Goal: Answer question/provide support

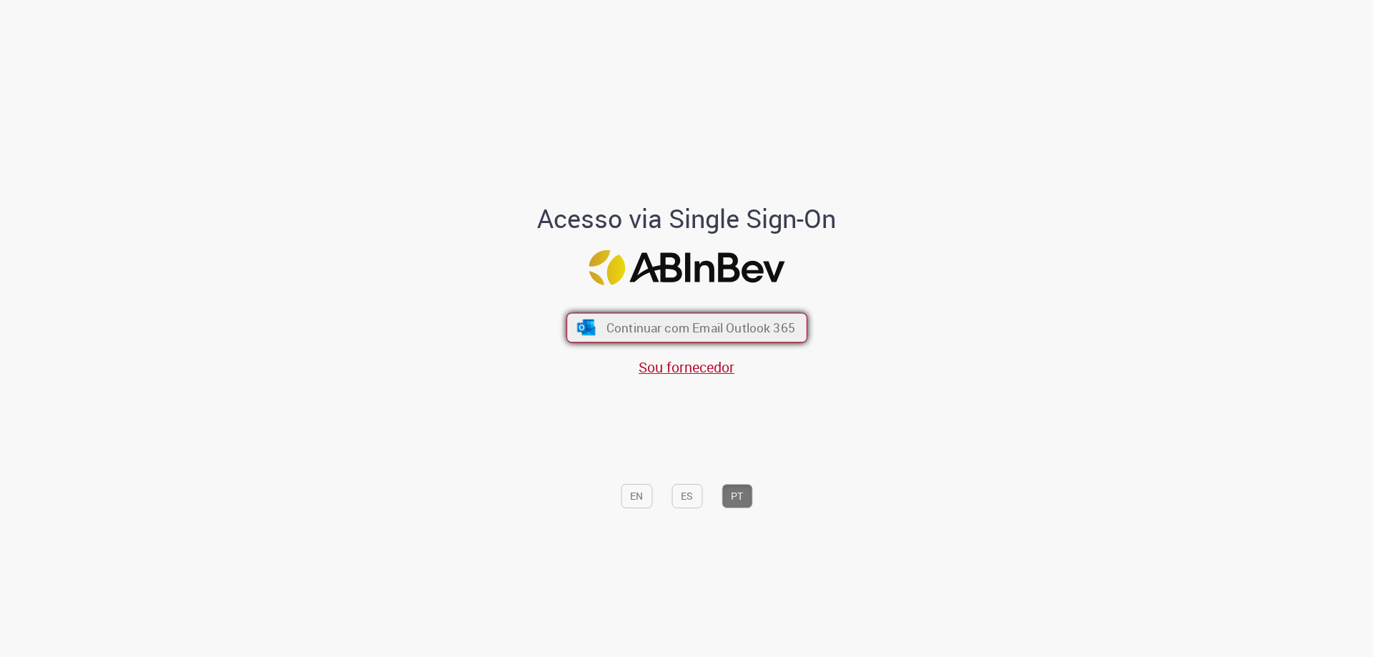
click at [707, 320] on span "Continuar com Email Outlook 365" at bounding box center [700, 328] width 189 height 16
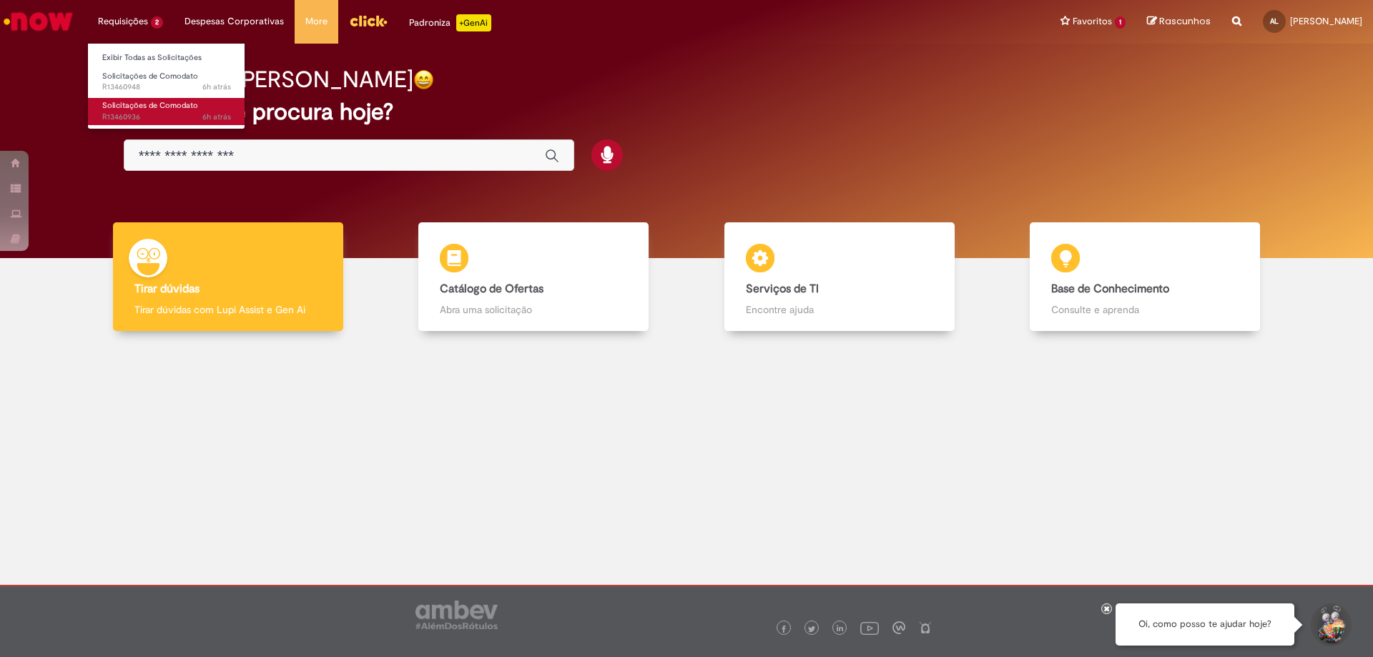
click at [137, 104] on span "Solicitações de Comodato" at bounding box center [150, 105] width 96 height 11
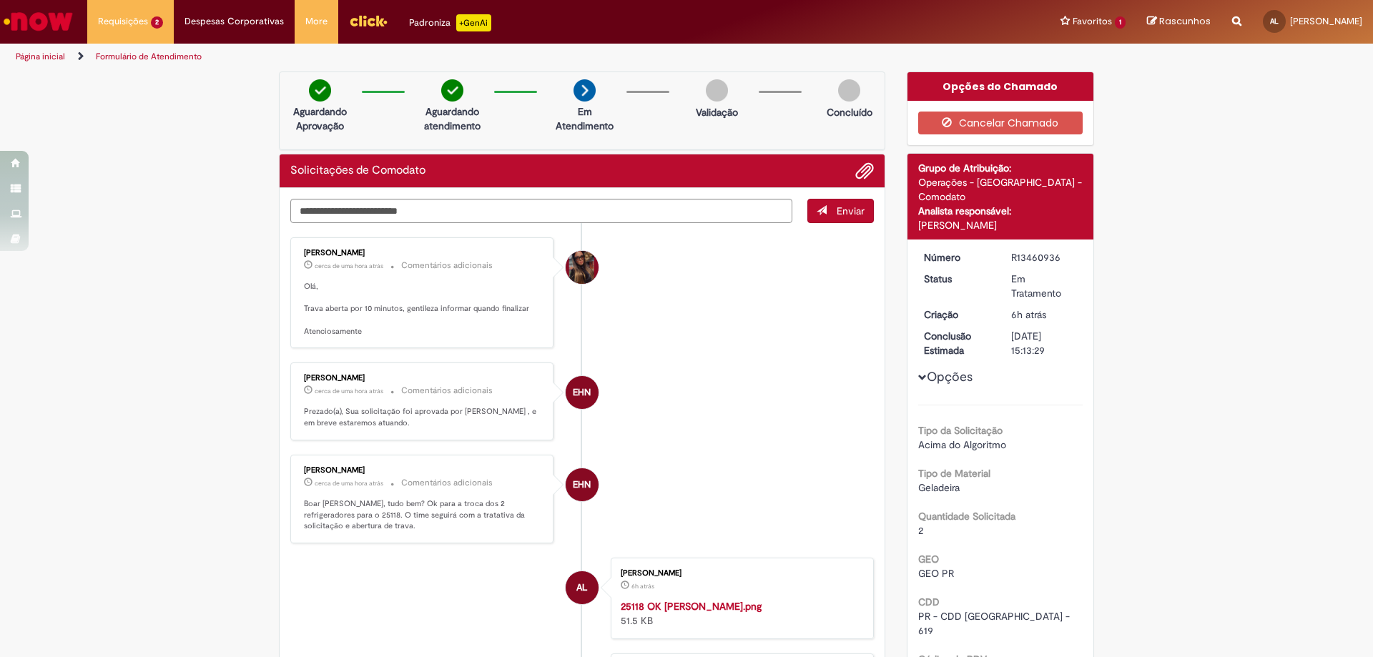
scroll to position [215, 0]
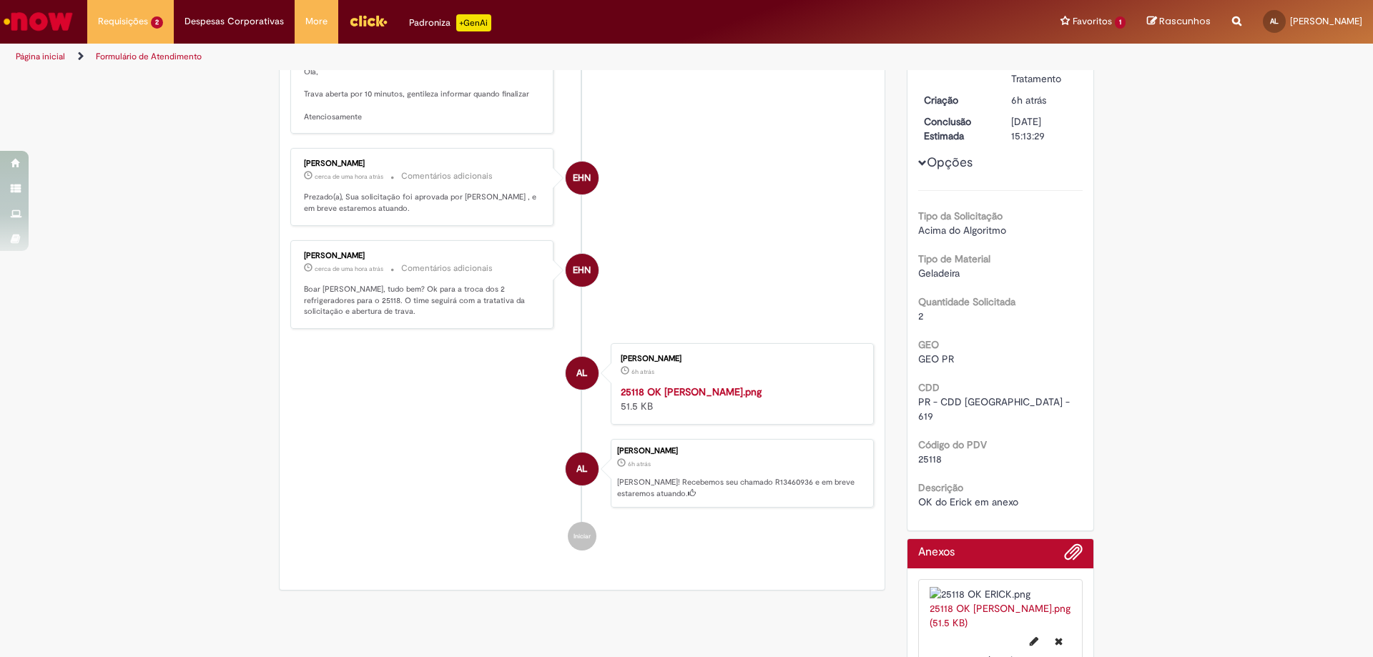
click at [929, 453] on span "25118" at bounding box center [931, 459] width 24 height 13
copy span "25118"
click at [496, 425] on li "AL [PERSON_NAME] 6h atrás 6 horas atrás 25118 OK ERICK.png 51.5 KB" at bounding box center [582, 384] width 584 height 82
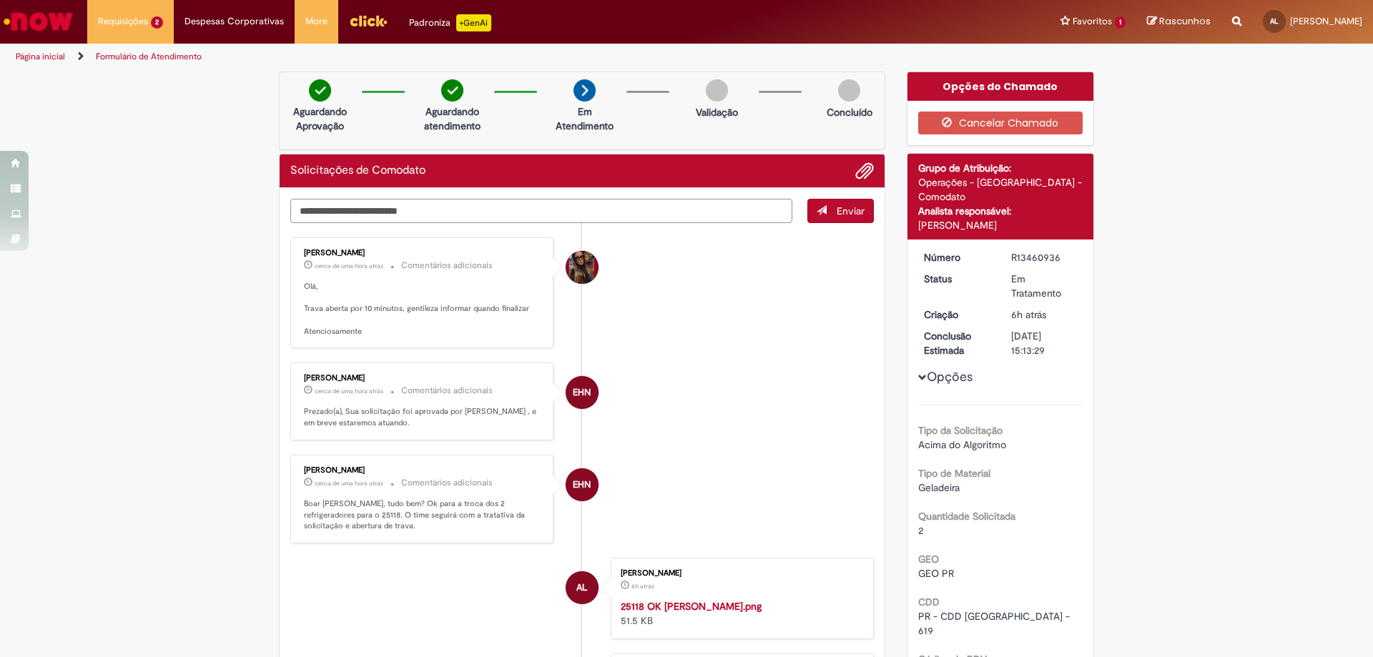
click at [338, 219] on textarea "Digite sua mensagem aqui..." at bounding box center [541, 211] width 502 height 24
type textarea "*"
type textarea "**********"
click at [810, 214] on button "Enviar" at bounding box center [841, 211] width 67 height 24
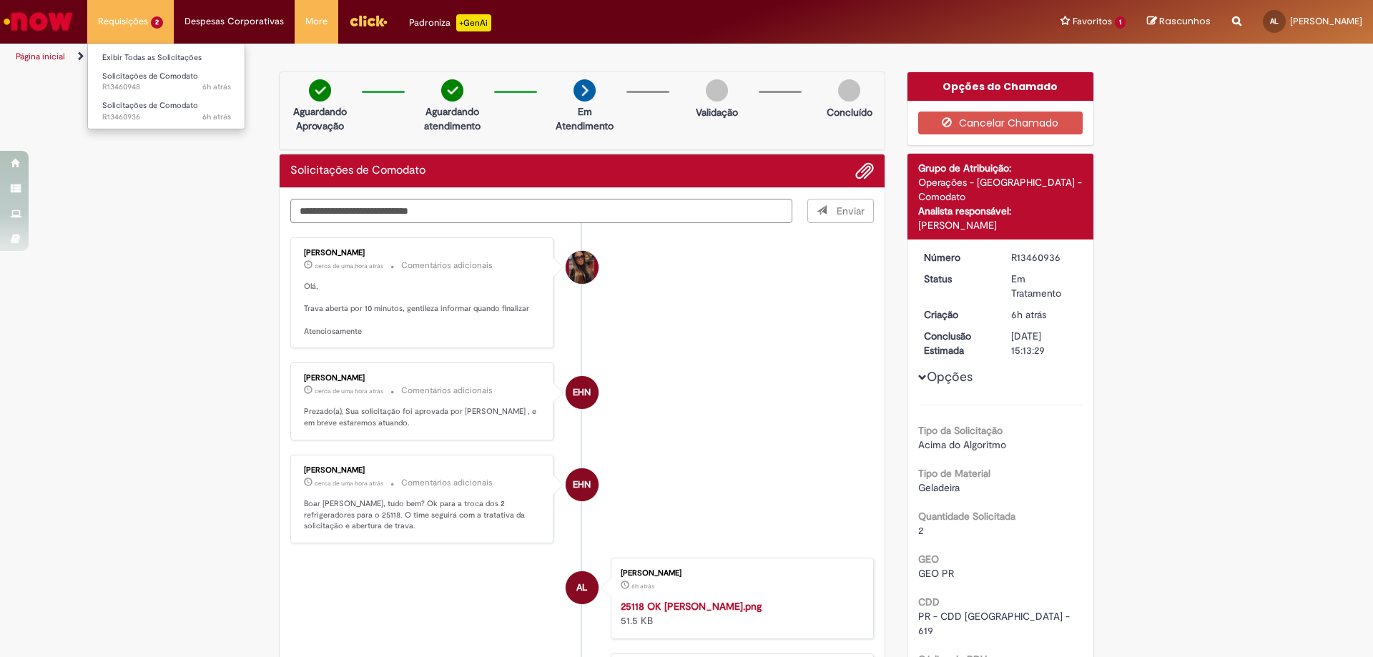
click at [124, 22] on li "Requisições 2 Exibir Todas as Solicitações Solicitações de Comodato 6h atrás 6 …" at bounding box center [130, 21] width 87 height 43
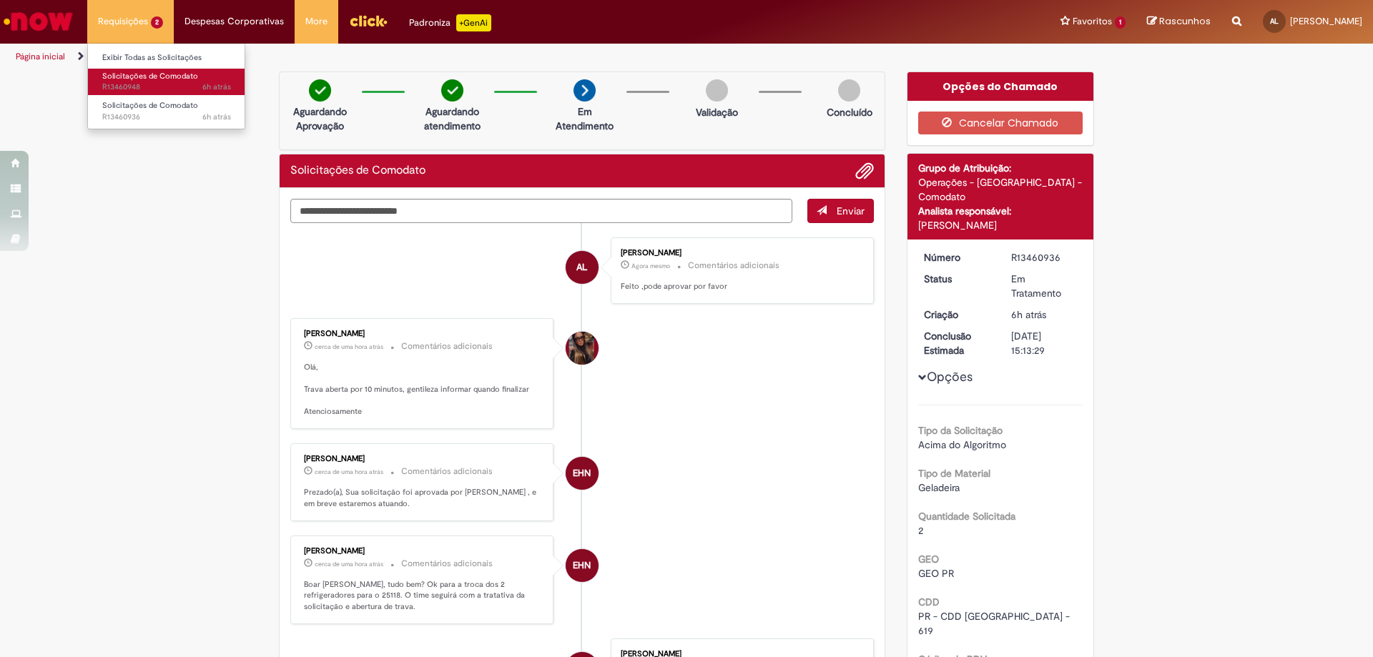
click at [152, 79] on span "Solicitações de Comodato" at bounding box center [150, 76] width 96 height 11
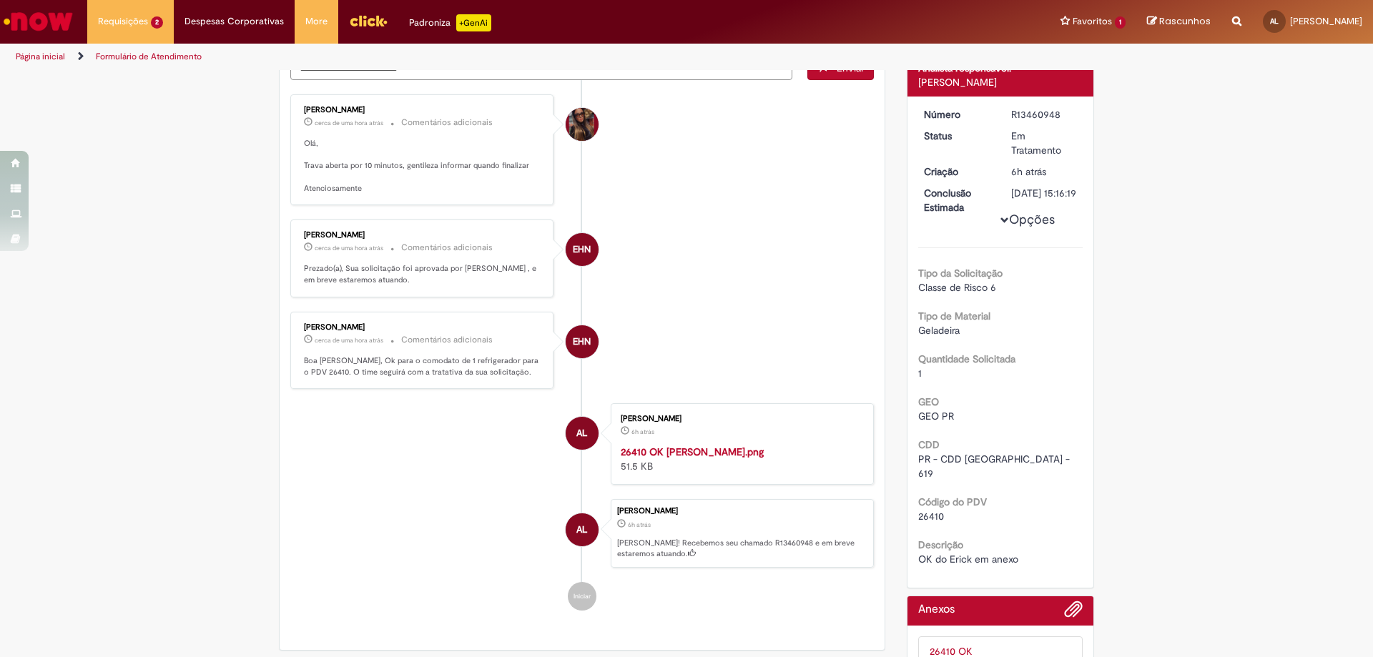
scroll to position [381, 0]
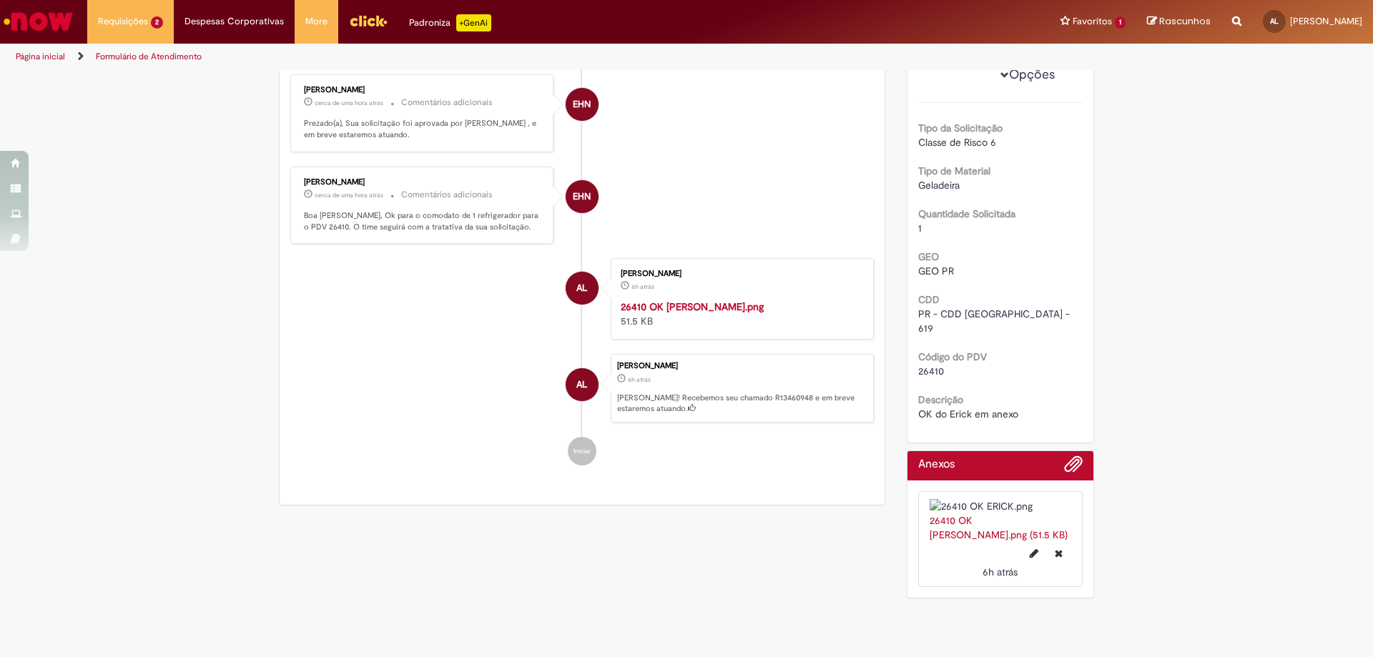
click at [691, 300] on img "Histórico de tíquete" at bounding box center [740, 300] width 238 height 0
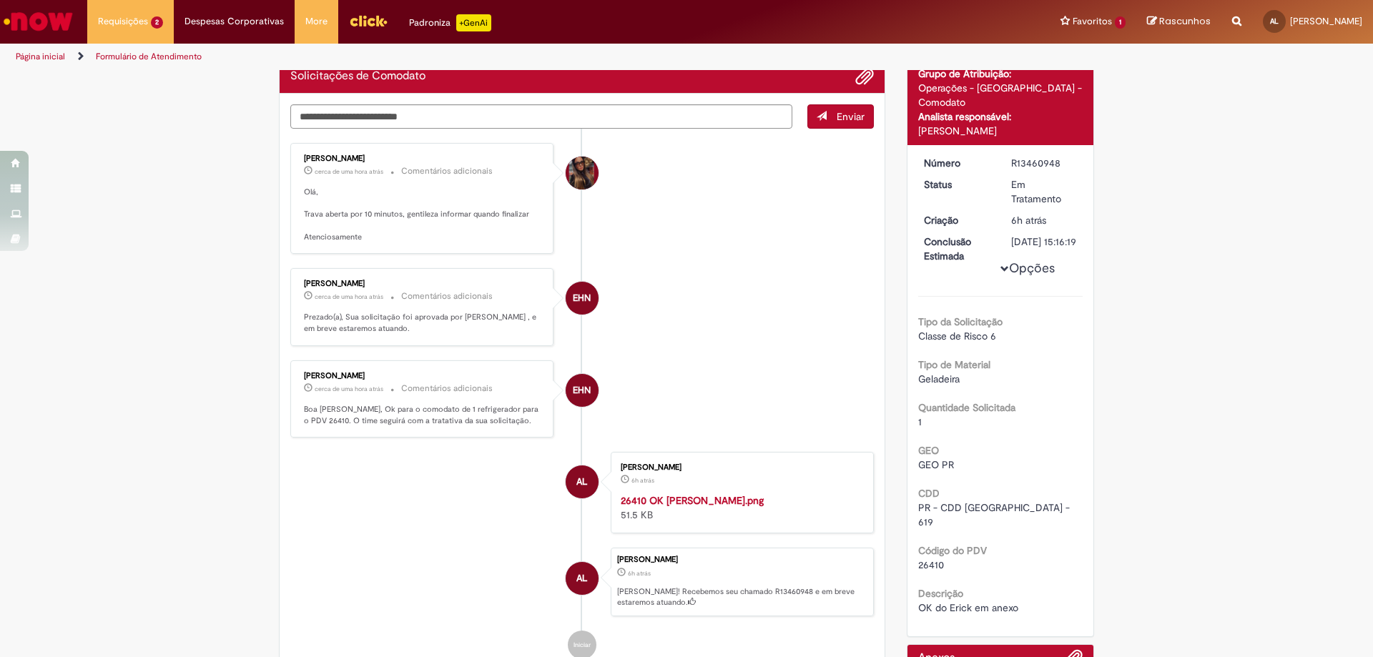
scroll to position [0, 0]
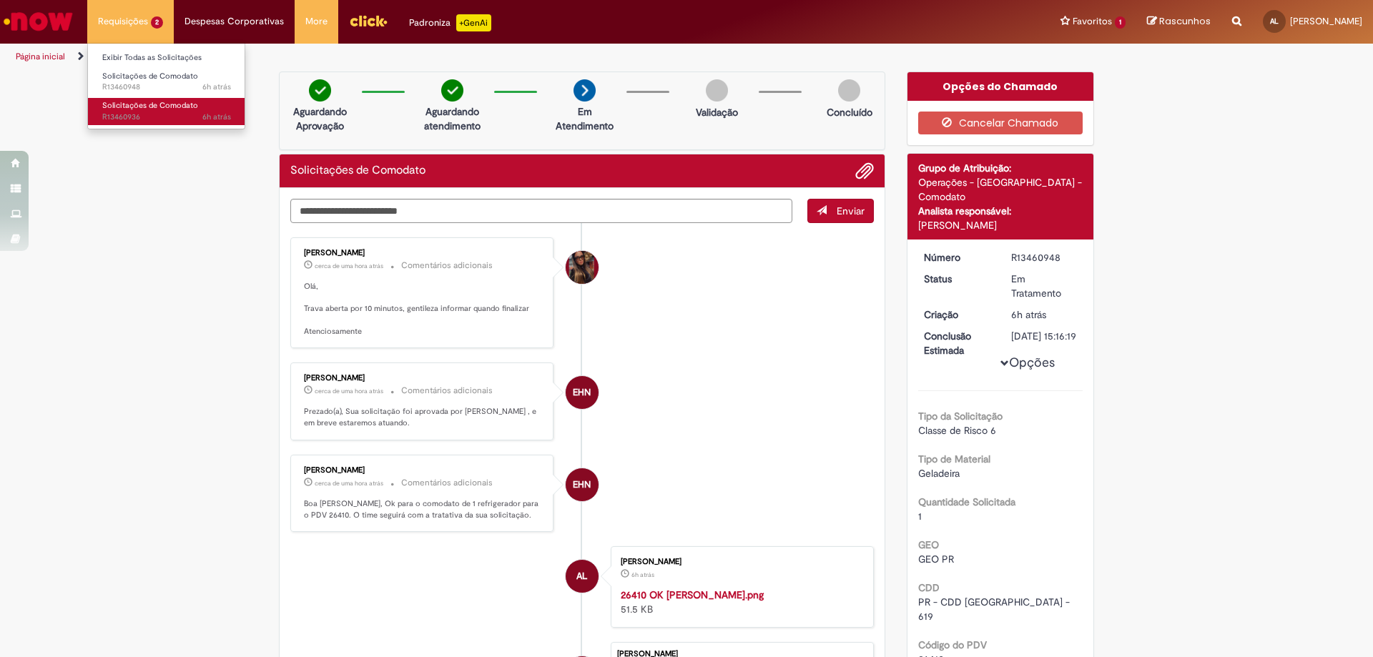
click at [132, 107] on span "Solicitações de Comodato" at bounding box center [150, 105] width 96 height 11
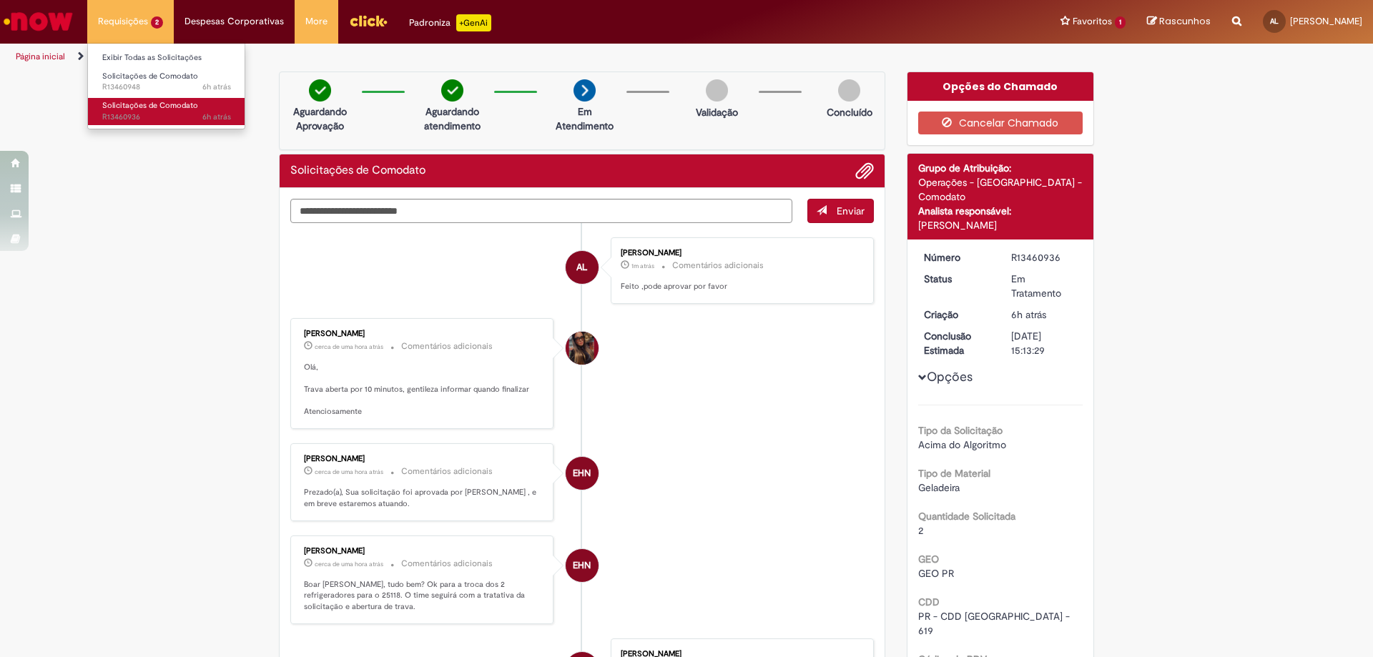
click at [138, 104] on span "Solicitações de Comodato" at bounding box center [150, 105] width 96 height 11
click at [144, 104] on span "Solicitações de Comodato" at bounding box center [150, 105] width 96 height 11
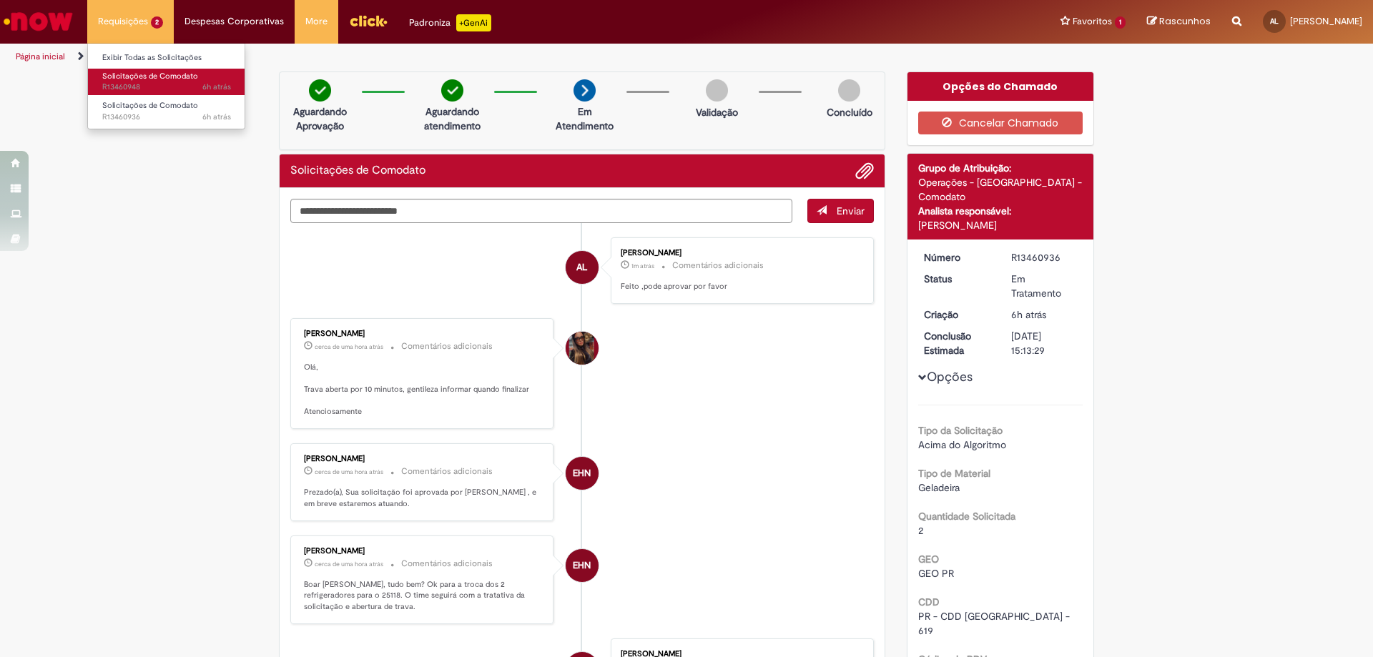
click at [134, 74] on span "Solicitações de Comodato" at bounding box center [150, 76] width 96 height 11
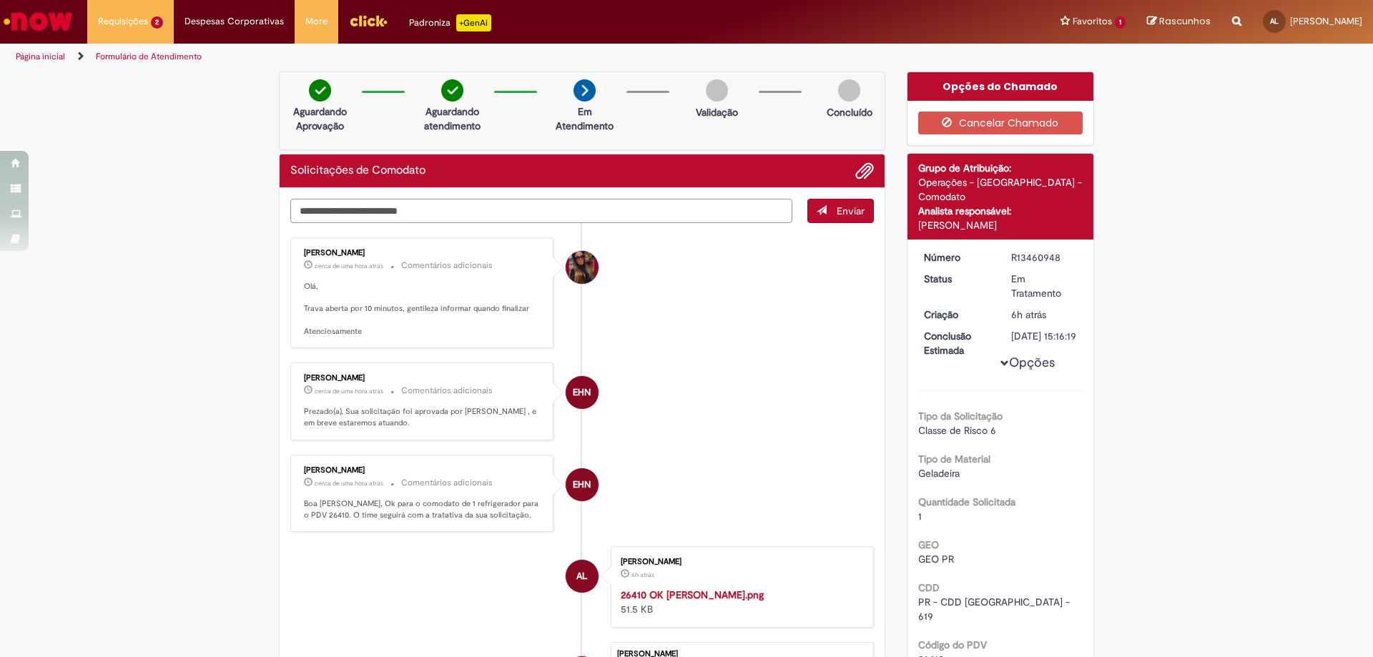
click at [328, 210] on textarea "Digite sua mensagem aqui..." at bounding box center [541, 211] width 502 height 24
type textarea "**********"
